Goal: Task Accomplishment & Management: Use online tool/utility

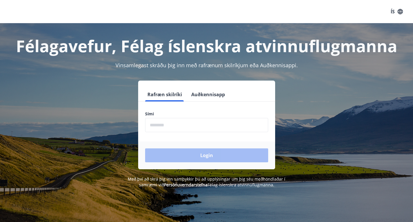
click at [194, 126] on input "phone" at bounding box center [206, 125] width 123 height 14
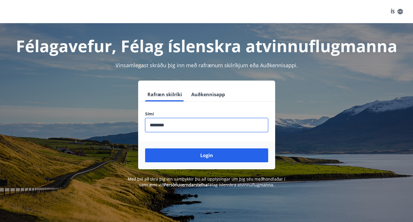
type input "********"
click at [145, 149] on button "Login" at bounding box center [206, 156] width 123 height 14
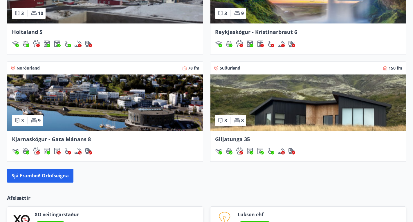
scroll to position [481, 0]
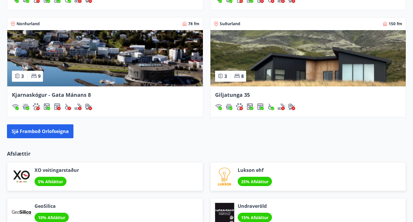
click at [292, 59] on img at bounding box center [308, 58] width 196 height 56
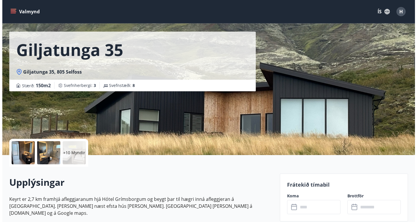
scroll to position [2, 0]
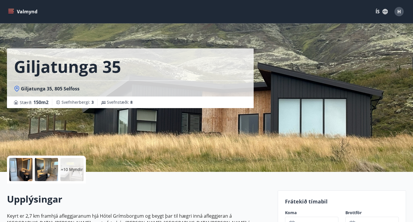
click at [75, 172] on p "+10 Myndir" at bounding box center [72, 170] width 22 height 6
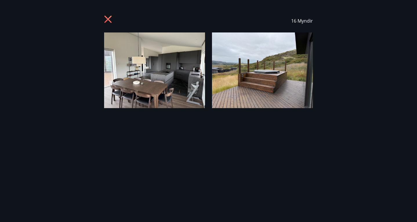
click at [75, 172] on div "16 Myndir" at bounding box center [208, 111] width 417 height 204
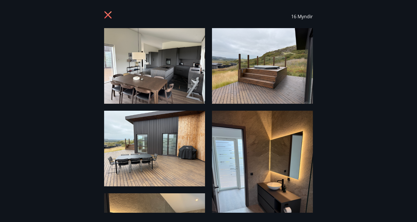
scroll to position [0, 0]
